Goal: Check status: Check status

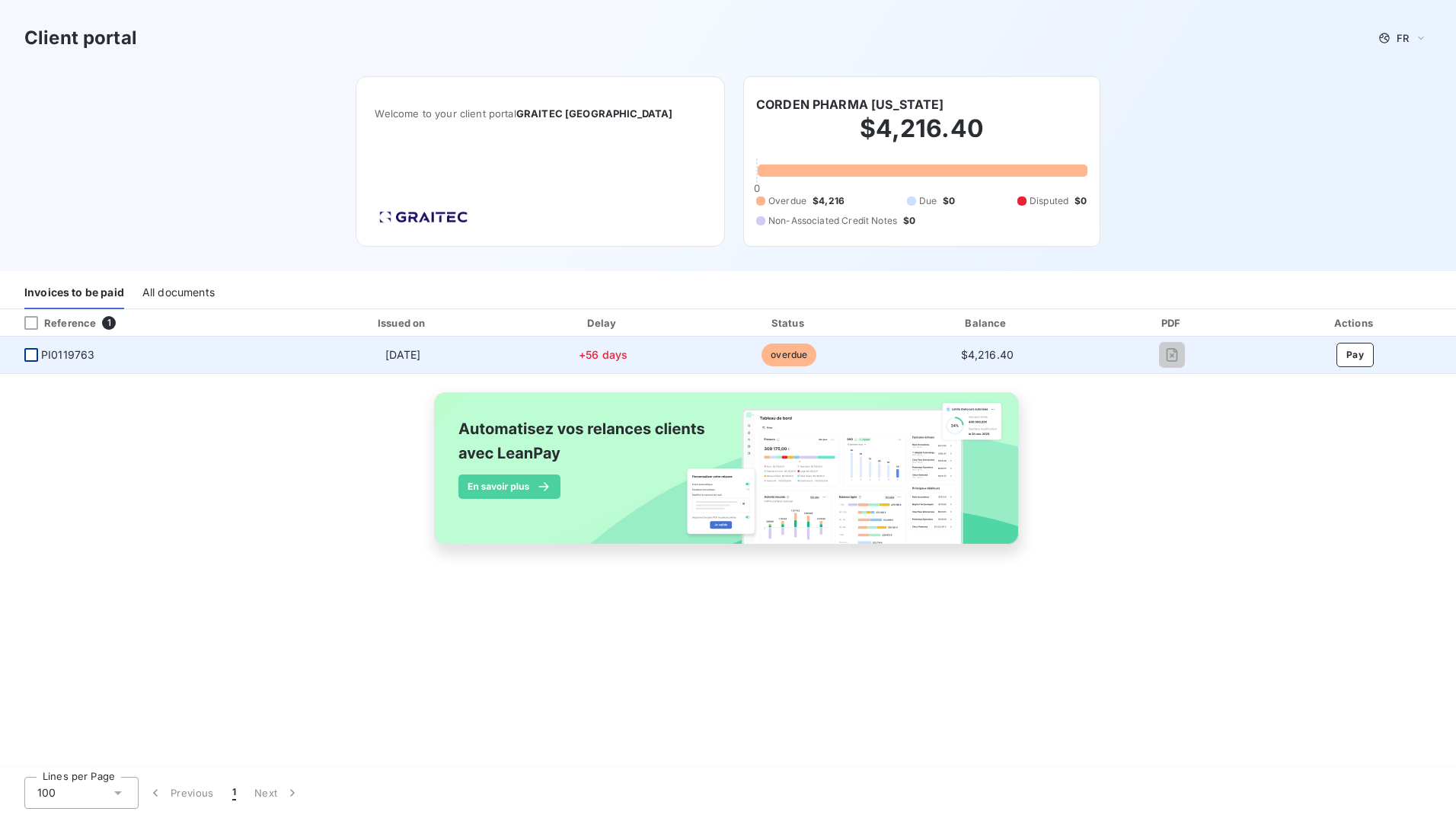
click at [35, 353] on div at bounding box center [31, 354] width 14 height 14
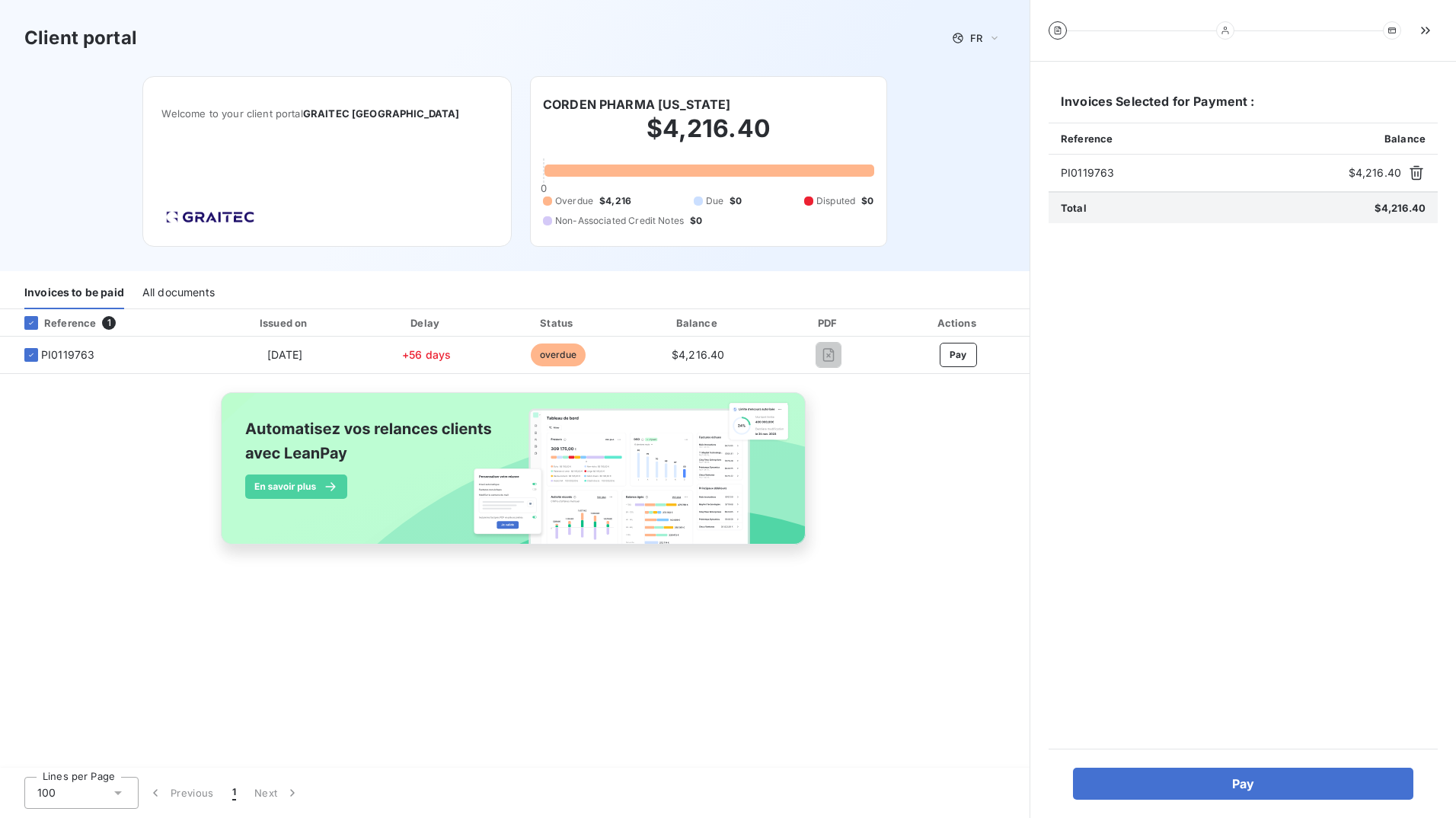
click at [173, 293] on div "All documents" at bounding box center [178, 292] width 72 height 32
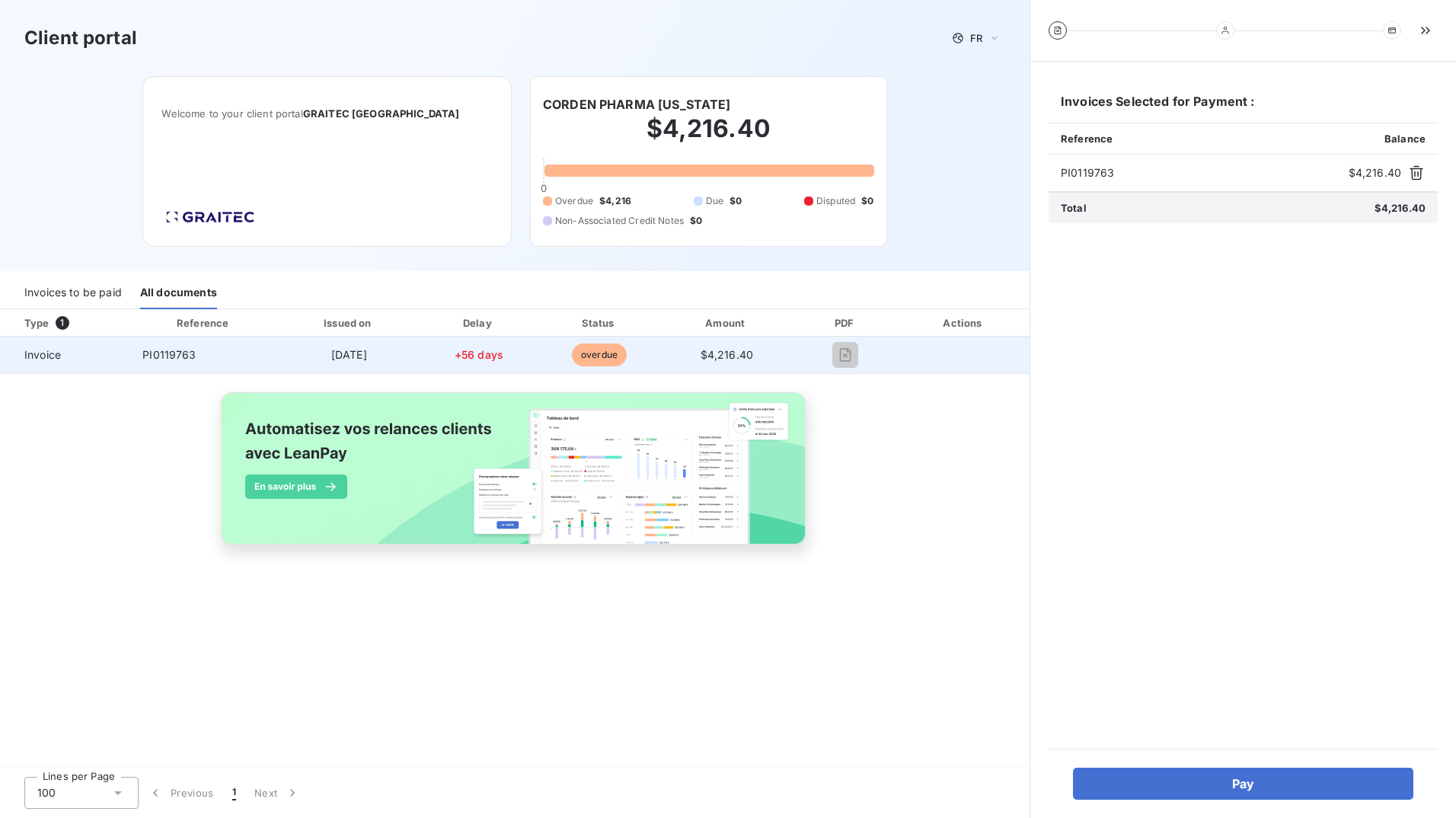
click at [156, 356] on span "PI0119763" at bounding box center [169, 354] width 54 height 13
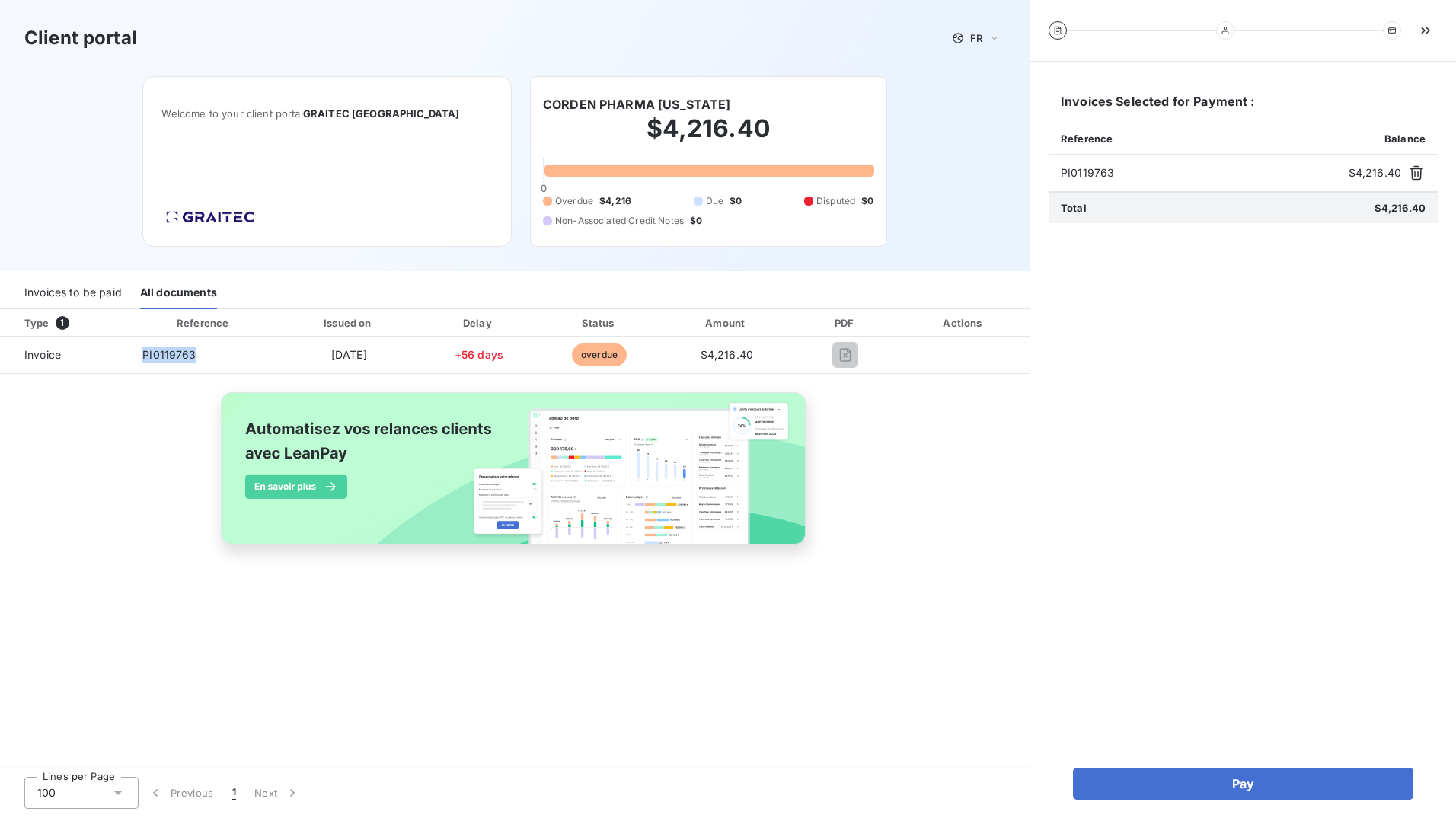
drag, startPoint x: 156, startPoint y: 356, endPoint x: 66, endPoint y: 291, distance: 111.0
click at [66, 291] on div "Invoices to be paid" at bounding box center [73, 292] width 97 height 32
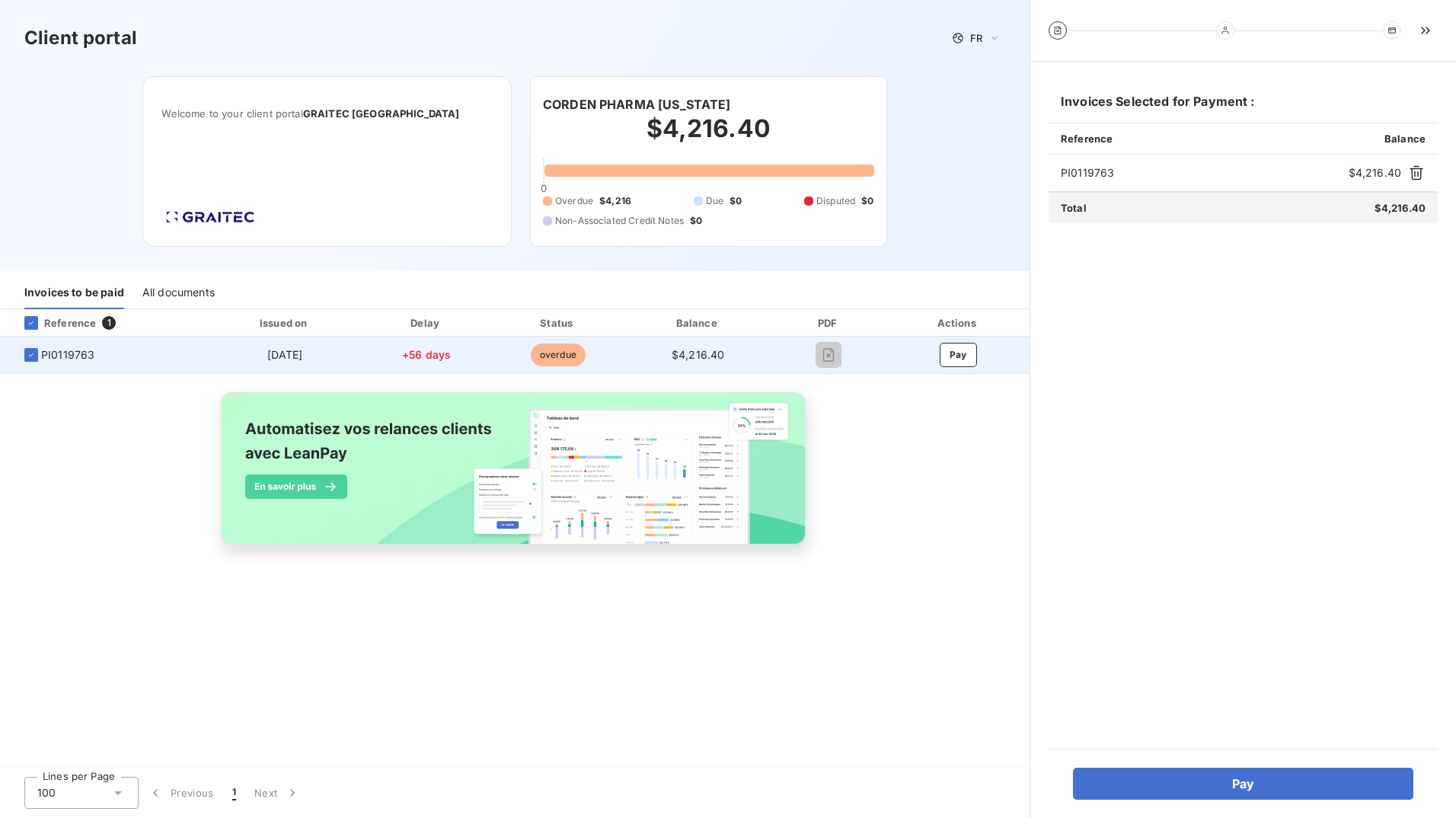
click at [72, 352] on span "PI0119763" at bounding box center [67, 354] width 54 height 15
click at [71, 352] on span "PI0119763" at bounding box center [67, 354] width 54 height 15
